Goal: Task Accomplishment & Management: Manage account settings

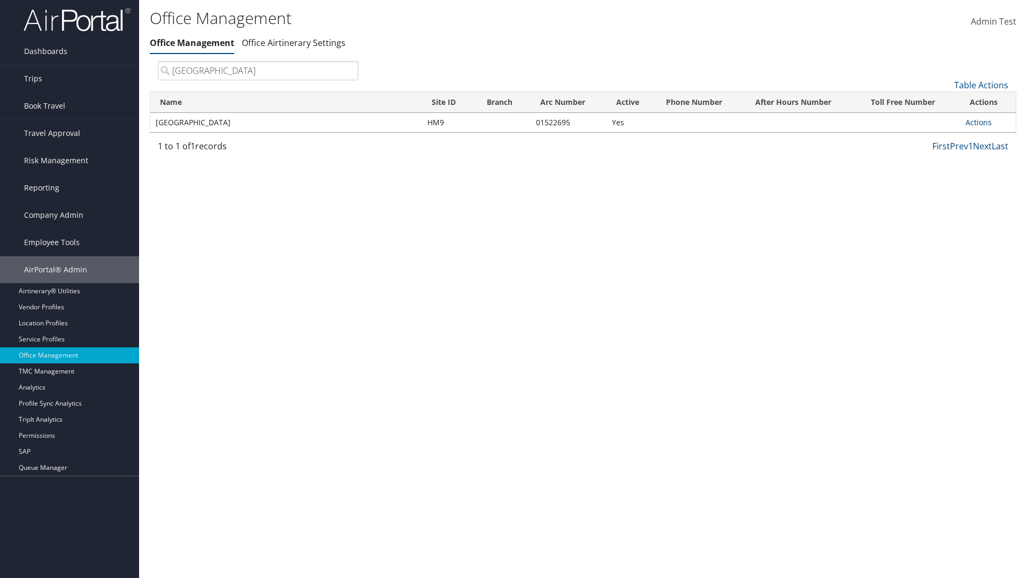
type input "[GEOGRAPHIC_DATA]"
click at [978, 122] on link "Actions" at bounding box center [979, 122] width 26 height 10
click at [943, 174] on link "Manage Banner Ads" at bounding box center [943, 174] width 90 height 18
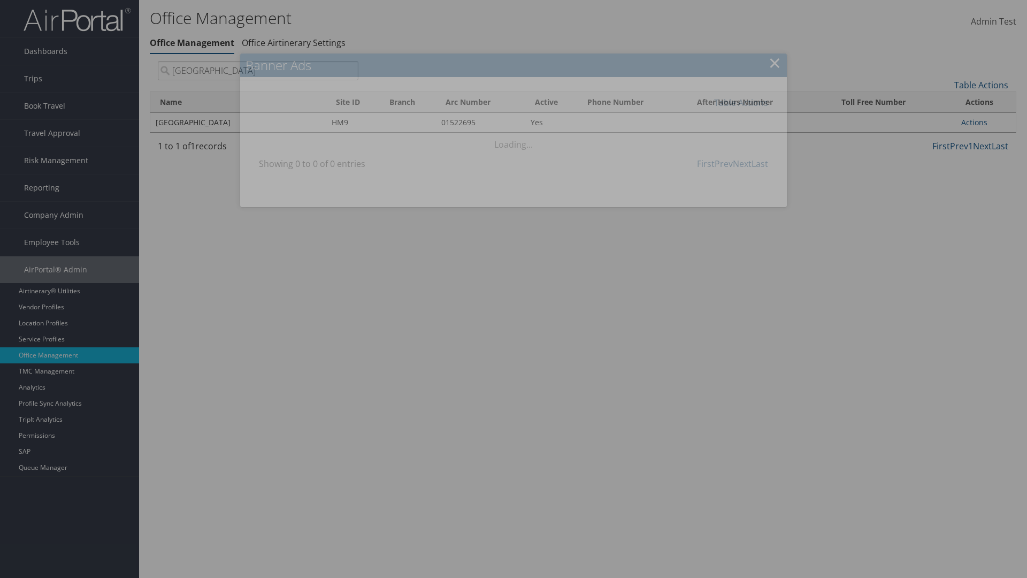
click at [741, 102] on link "Table Actions" at bounding box center [741, 103] width 54 height 12
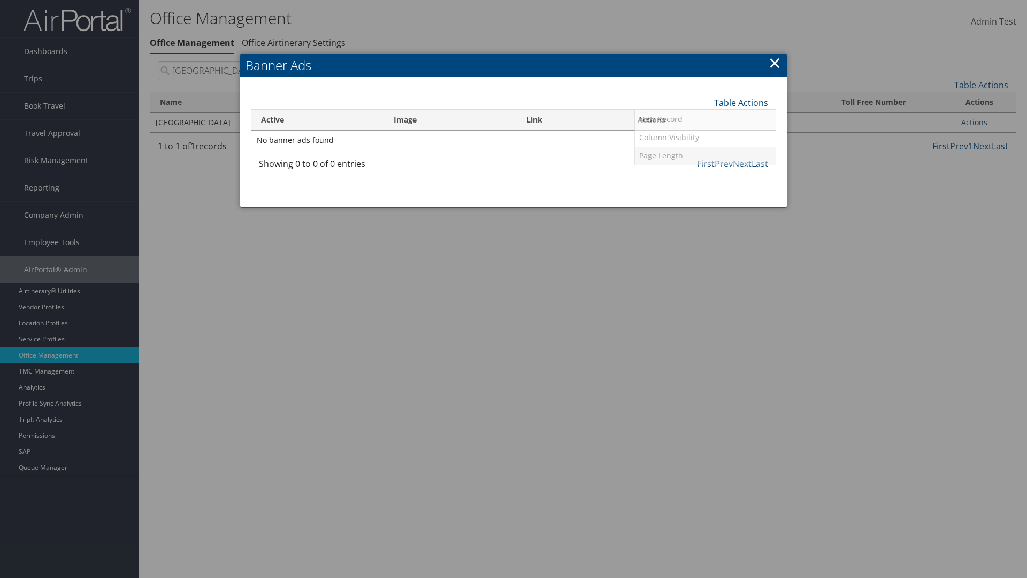
click at [705, 155] on link "Page Length" at bounding box center [705, 156] width 141 height 18
click at [705, 138] on link "25" at bounding box center [705, 138] width 141 height 18
click at [741, 102] on link "Table Actions" at bounding box center [741, 103] width 54 height 12
click at [705, 155] on link "Page Length" at bounding box center [705, 156] width 141 height 18
click at [705, 156] on link "50" at bounding box center [705, 157] width 141 height 18
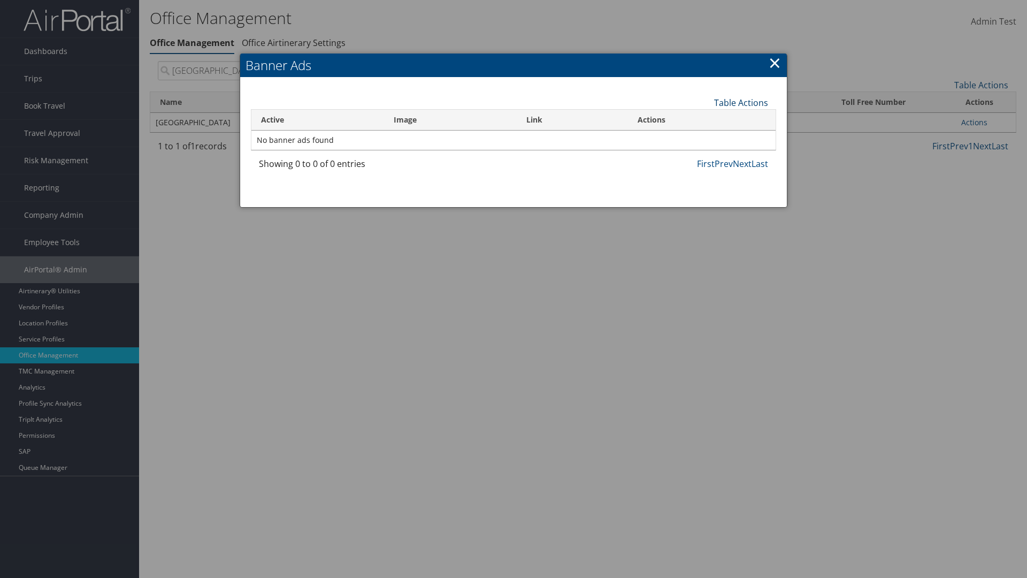
click at [741, 102] on link "Table Actions" at bounding box center [741, 103] width 54 height 12
click at [705, 155] on link "Page Length" at bounding box center [705, 156] width 141 height 18
click at [705, 174] on link "100" at bounding box center [705, 175] width 141 height 18
click at [741, 102] on link "Table Actions" at bounding box center [741, 103] width 54 height 12
click at [705, 137] on link "Column Visibility" at bounding box center [705, 137] width 141 height 18
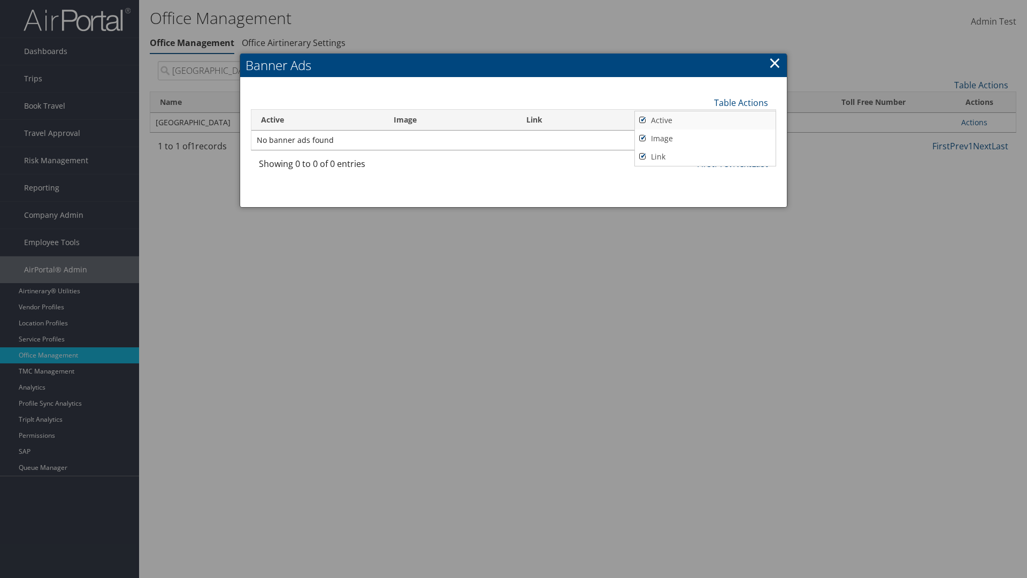
click at [705, 120] on link "Active" at bounding box center [705, 120] width 141 height 18
click at [705, 138] on link "Image" at bounding box center [705, 138] width 141 height 18
click at [705, 156] on link "Link" at bounding box center [705, 157] width 141 height 18
click at [705, 120] on link "Active" at bounding box center [705, 120] width 141 height 18
